Goal: Task Accomplishment & Management: Manage account settings

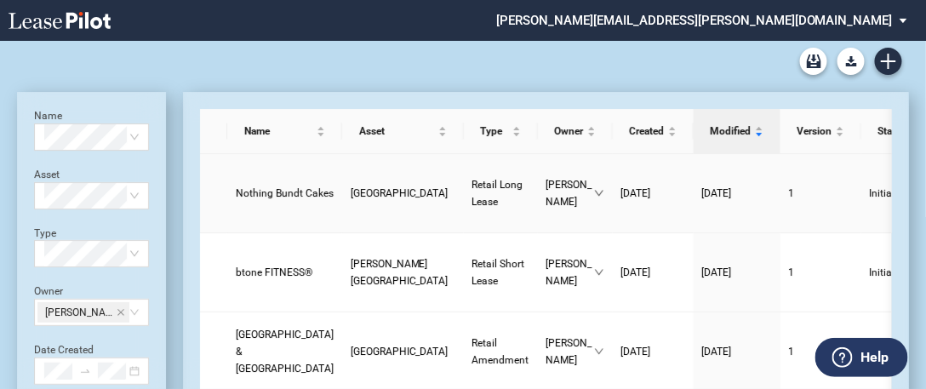
click at [271, 187] on span "Nothing Bundt Cakes" at bounding box center [285, 193] width 98 height 12
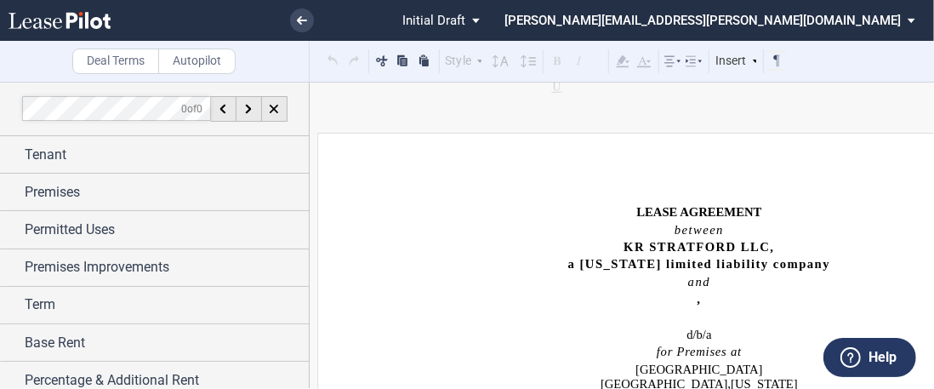
scroll to position [120, 0]
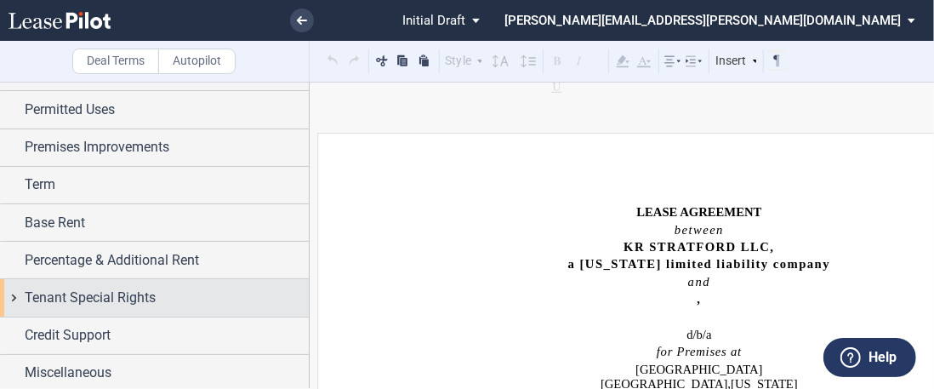
click at [92, 296] on span "Tenant Special Rights" at bounding box center [90, 298] width 131 height 20
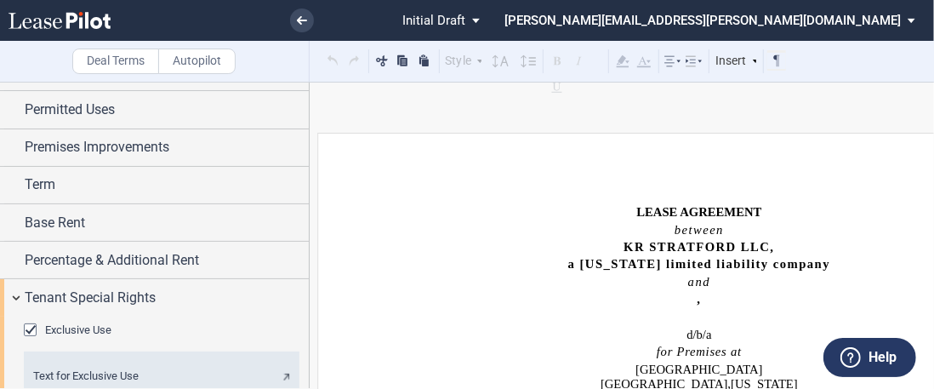
scroll to position [157, 0]
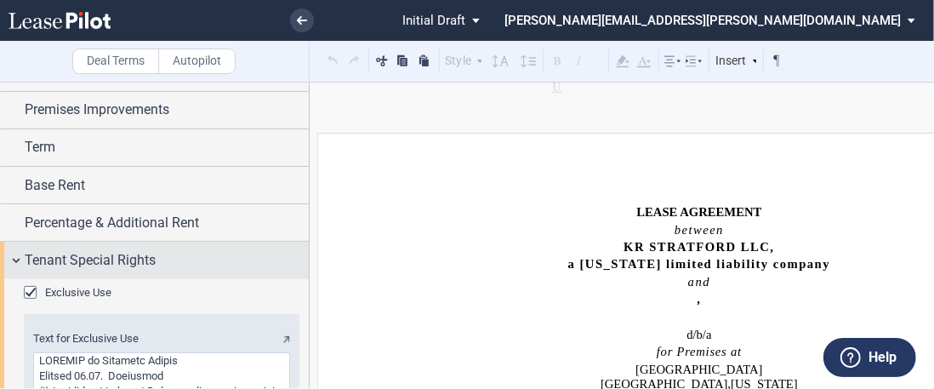
click at [96, 254] on span "Tenant Special Rights" at bounding box center [90, 260] width 131 height 20
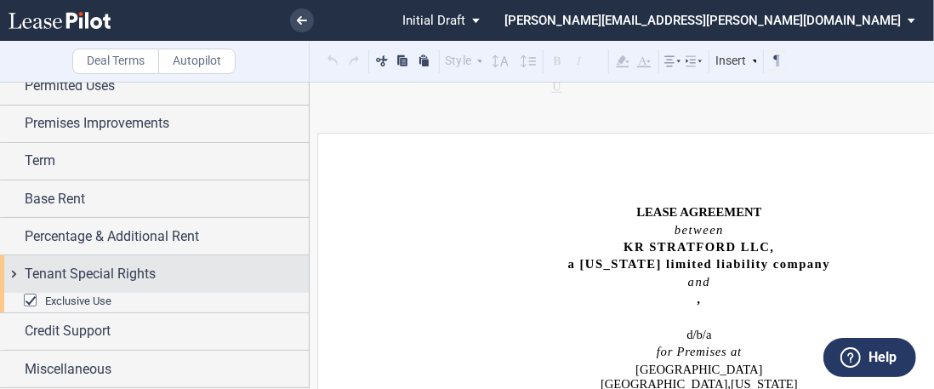
scroll to position [120, 0]
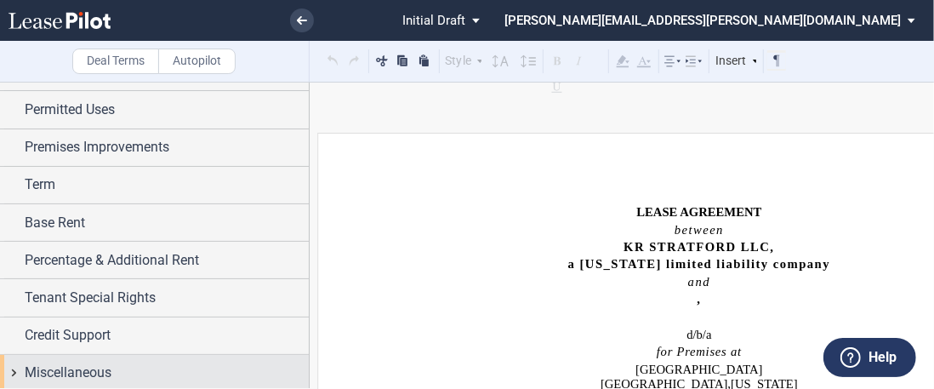
click at [130, 364] on div "Miscellaneous" at bounding box center [167, 373] width 284 height 20
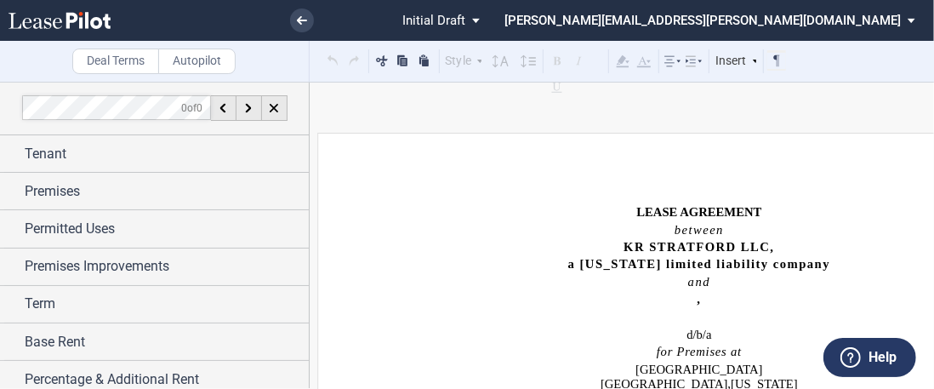
scroll to position [0, 0]
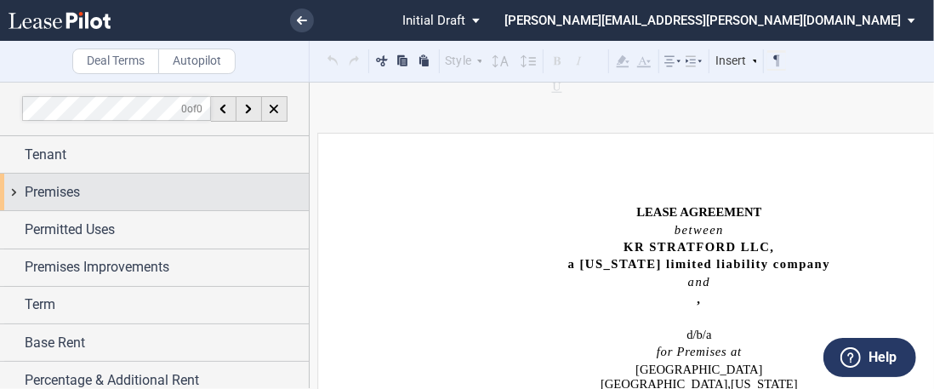
click at [117, 178] on div "Premises" at bounding box center [154, 192] width 309 height 37
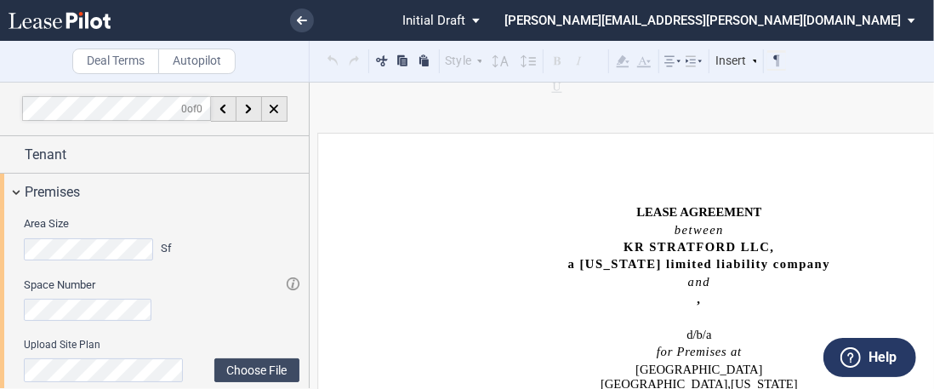
scroll to position [255, 0]
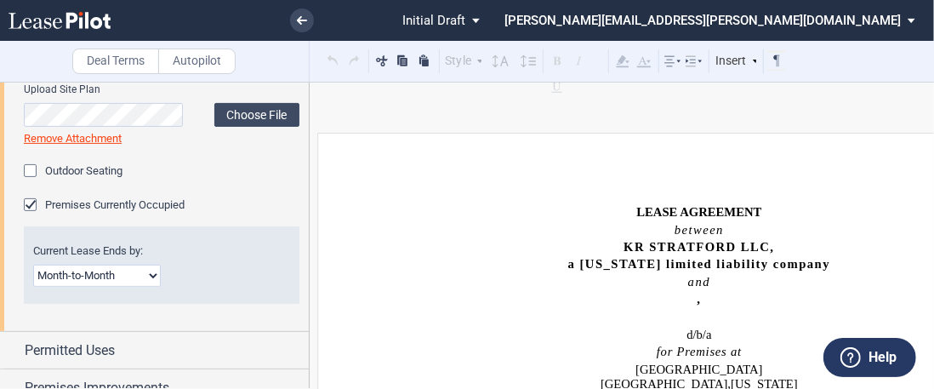
click at [143, 277] on select "Month-to-Month Early Termination Natural Expiration" at bounding box center [97, 276] width 128 height 22
select select "natural expiration"
click at [33, 265] on select "Month-to-Month Early Termination Natural Expiration" at bounding box center [97, 276] width 128 height 22
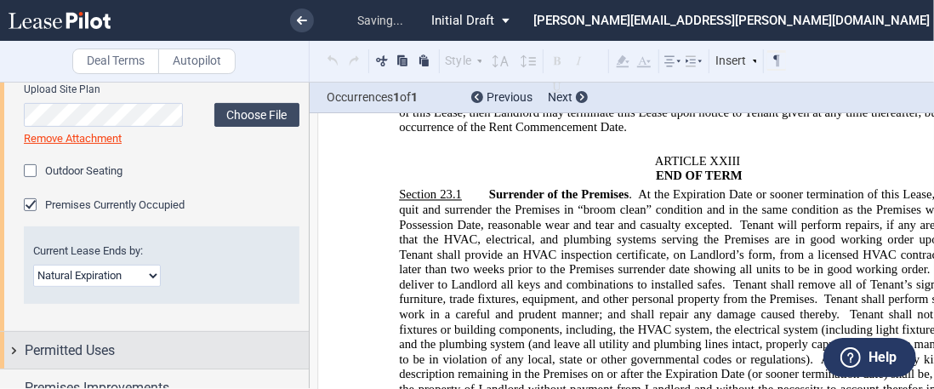
scroll to position [21122, 0]
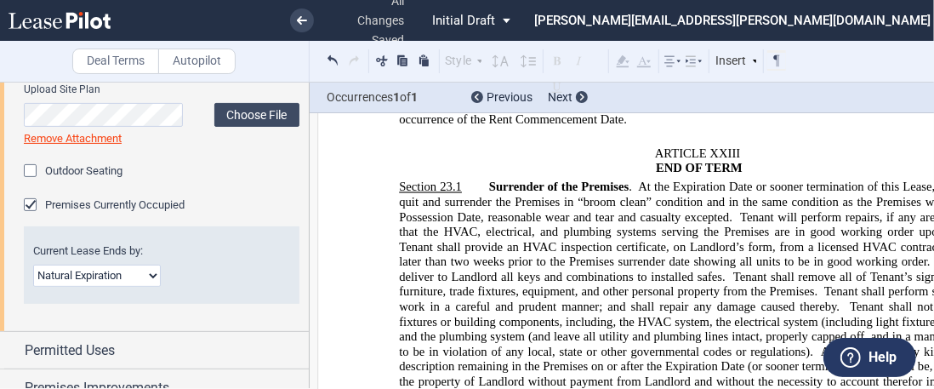
drag, startPoint x: 912, startPoint y: 235, endPoint x: 476, endPoint y: 157, distance: 443.3
